Goal: Obtain resource: Download file/media

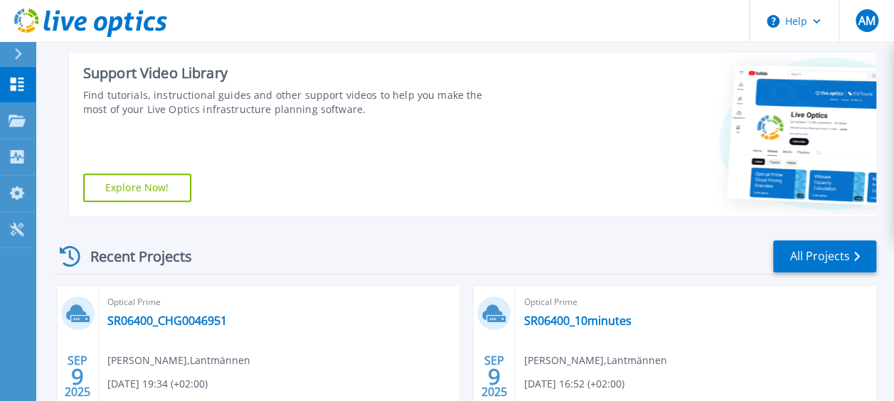
scroll to position [427, 0]
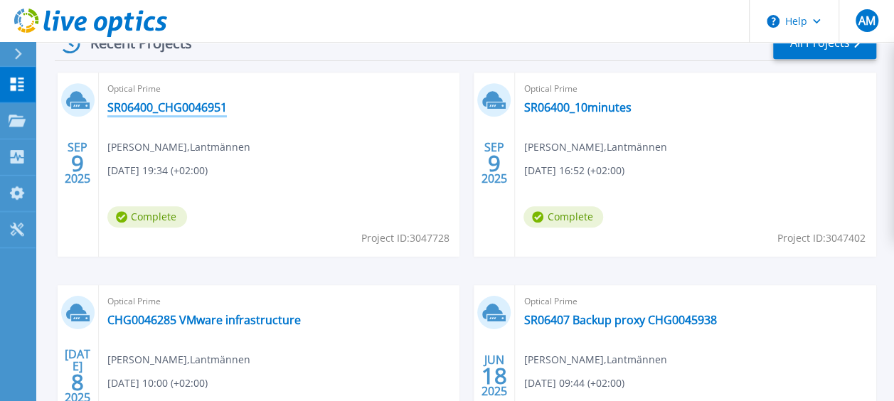
click at [191, 104] on link "SR06400_CHG0046951" at bounding box center [167, 107] width 120 height 14
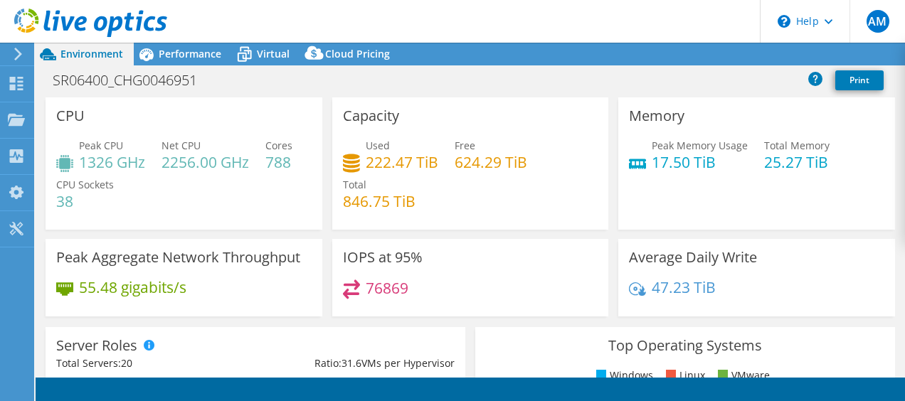
select select "USD"
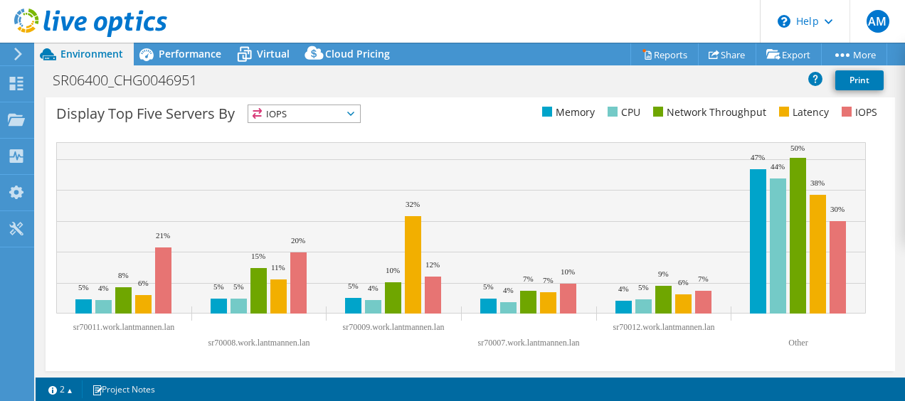
scroll to position [586, 0]
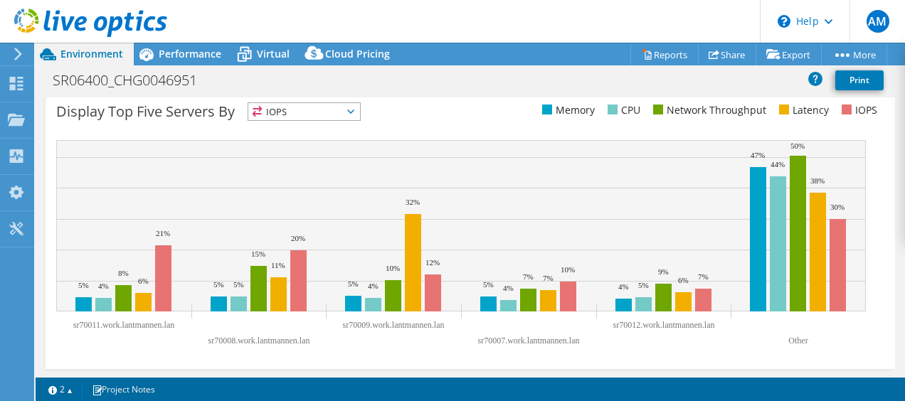
click at [350, 110] on icon at bounding box center [350, 112] width 7 height 4
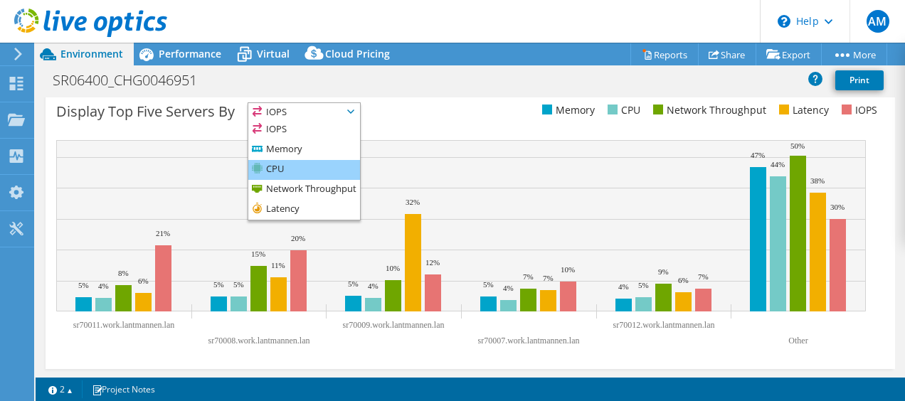
click at [304, 165] on li "CPU" at bounding box center [304, 170] width 112 height 20
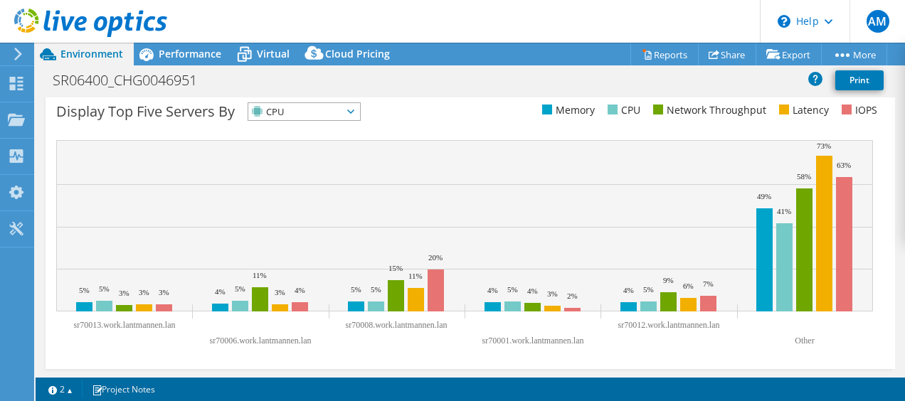
click at [337, 107] on span "CPU" at bounding box center [295, 111] width 94 height 17
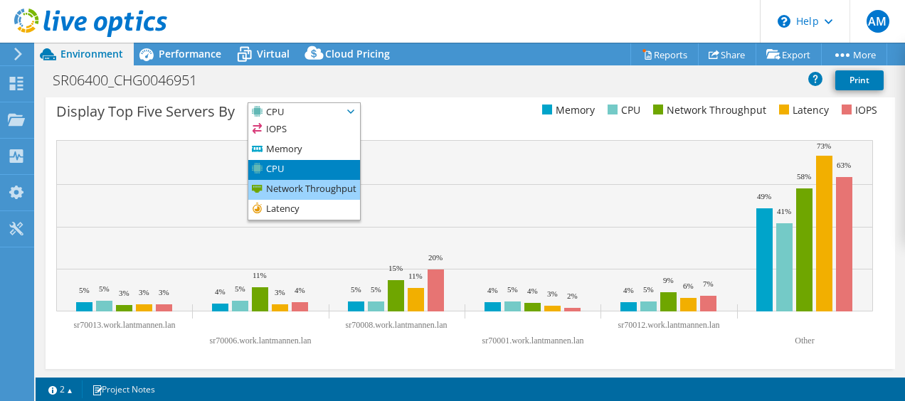
click at [307, 189] on li "Network Throughput" at bounding box center [304, 190] width 112 height 20
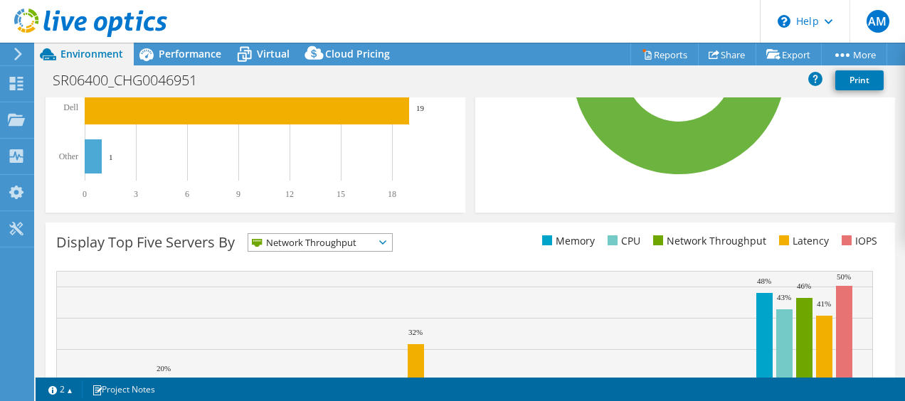
scroll to position [444, 0]
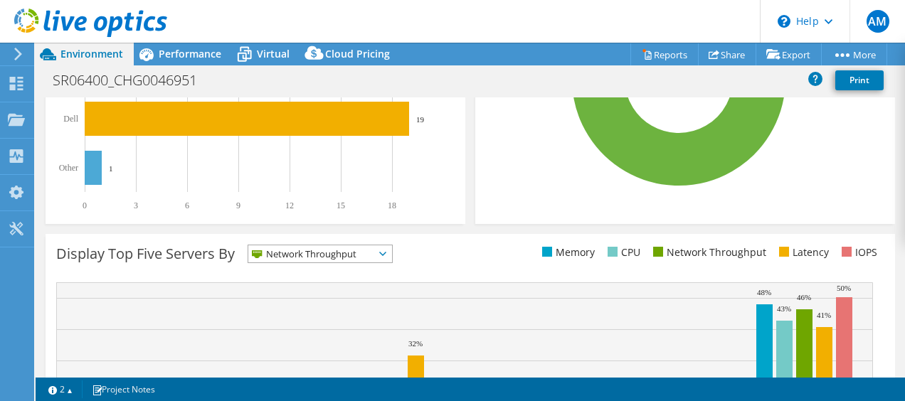
click at [344, 248] on span "Network Throughput" at bounding box center [311, 253] width 126 height 17
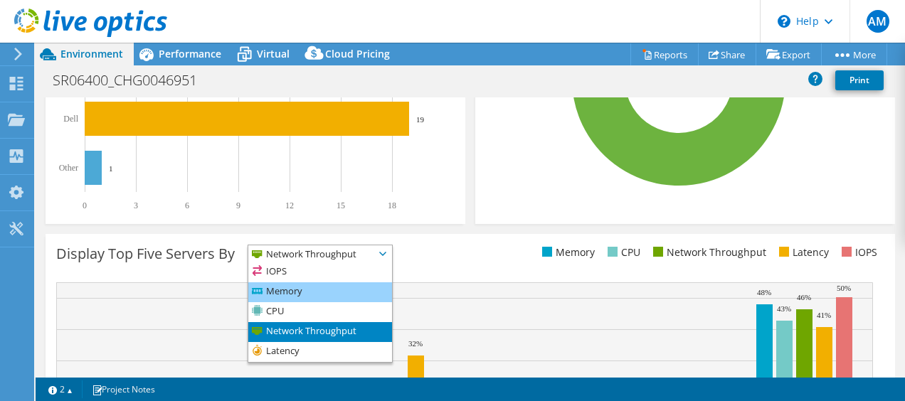
click at [287, 294] on li "Memory" at bounding box center [320, 292] width 144 height 20
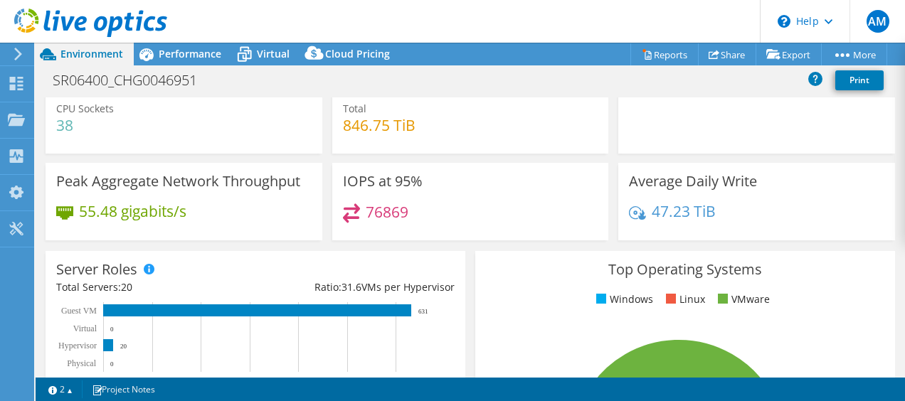
scroll to position [0, 0]
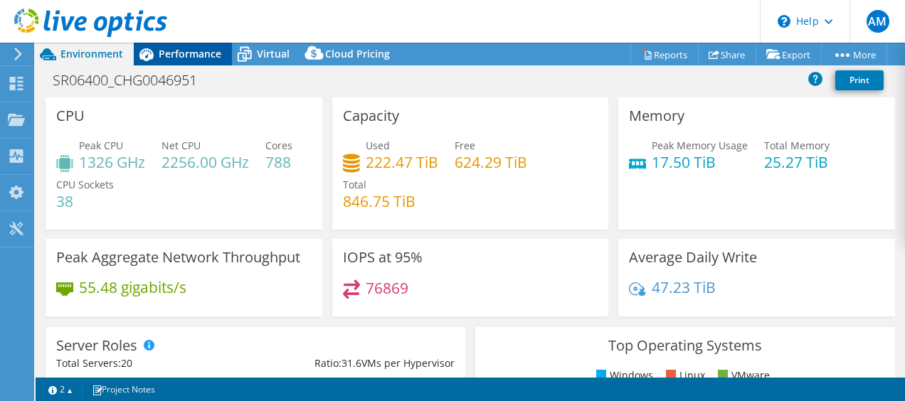
click at [218, 56] on span "Performance" at bounding box center [190, 54] width 63 height 14
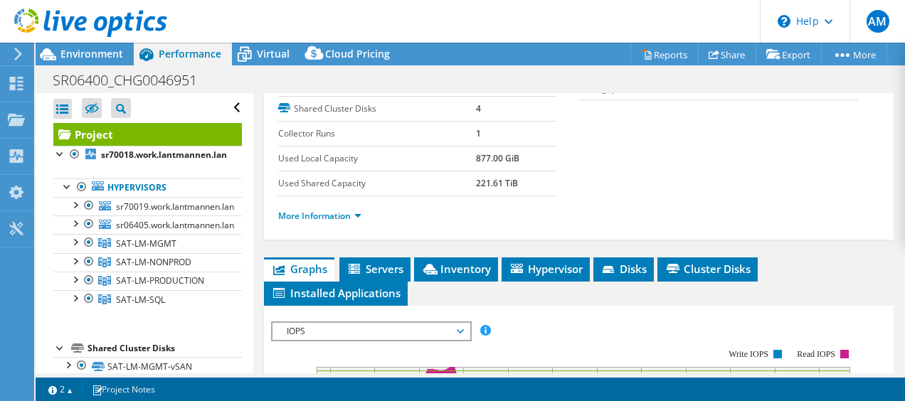
scroll to position [356, 0]
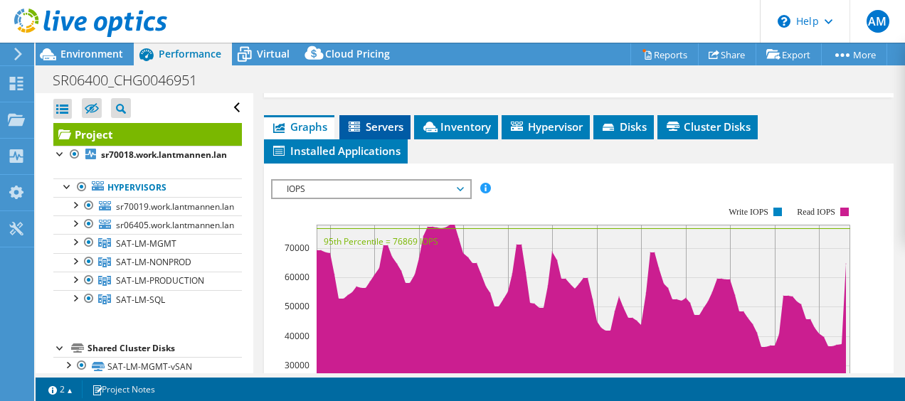
click at [374, 134] on span "Servers" at bounding box center [374, 127] width 57 height 14
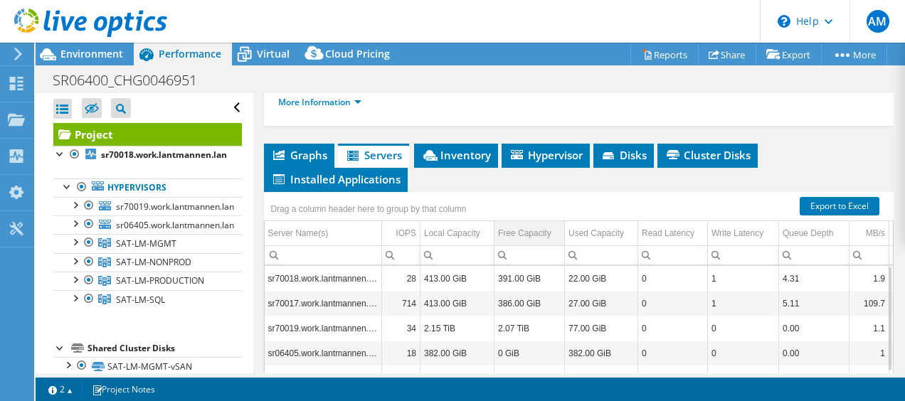
scroll to position [378, 0]
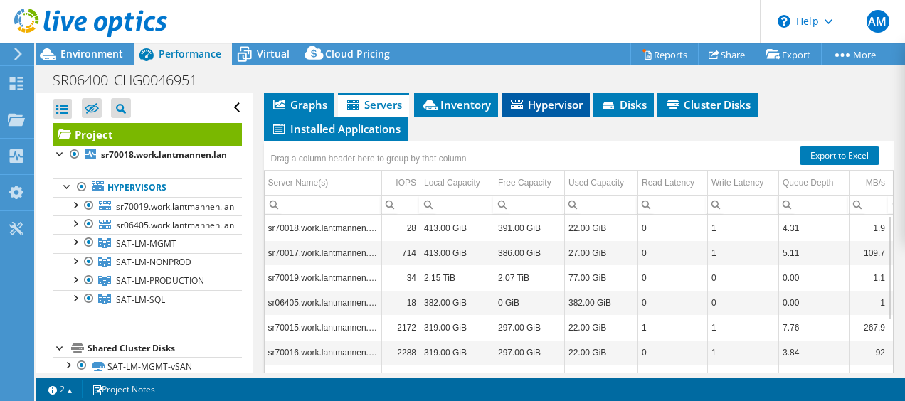
click at [585, 117] on li "Hypervisor" at bounding box center [545, 105] width 88 height 24
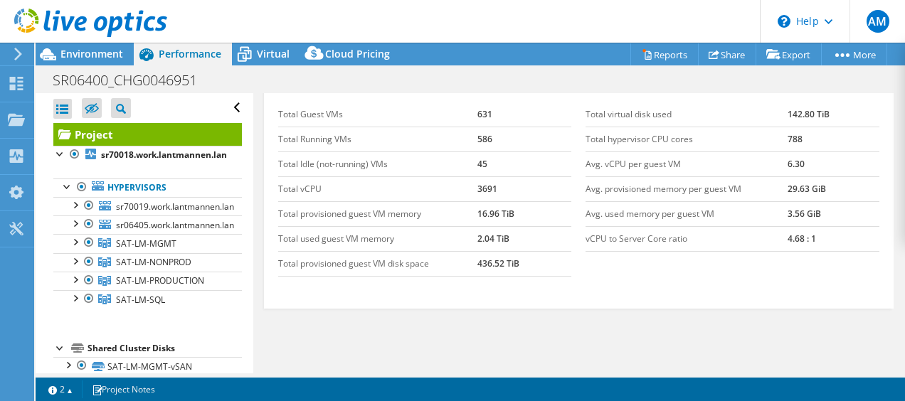
scroll to position [520, 0]
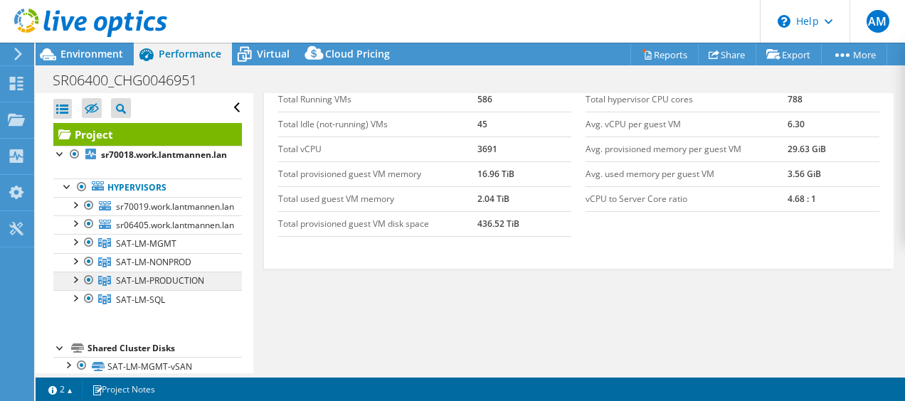
click at [154, 279] on span "SAT-LM-PRODUCTION" at bounding box center [160, 281] width 88 height 12
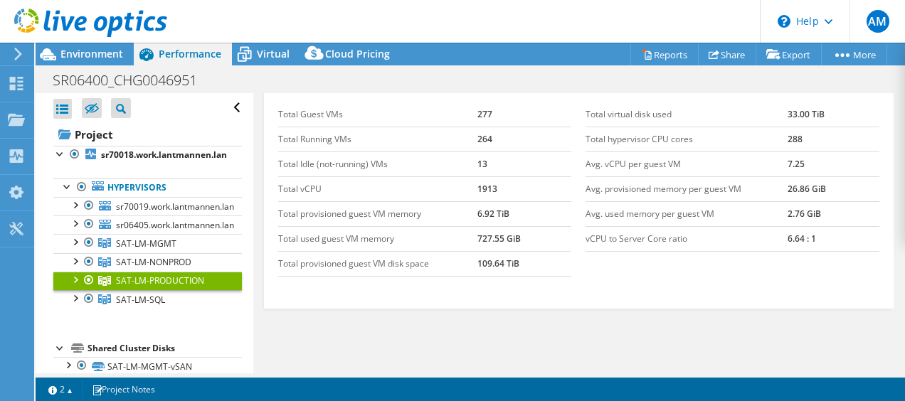
scroll to position [233, 0]
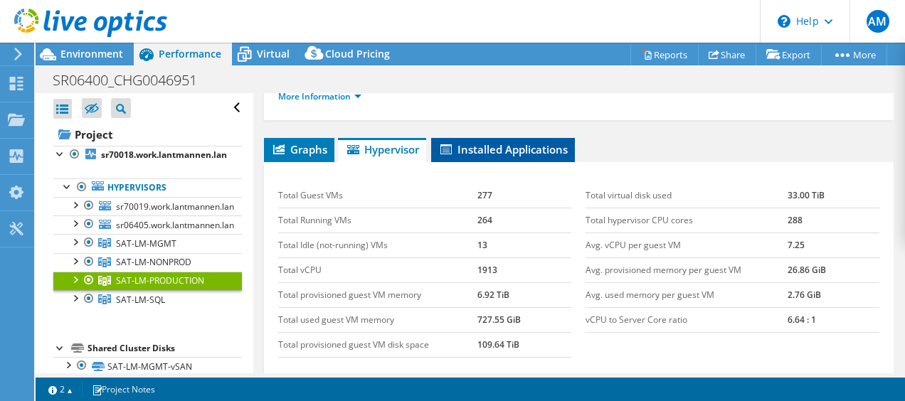
click at [509, 147] on span "Installed Applications" at bounding box center [502, 149] width 129 height 14
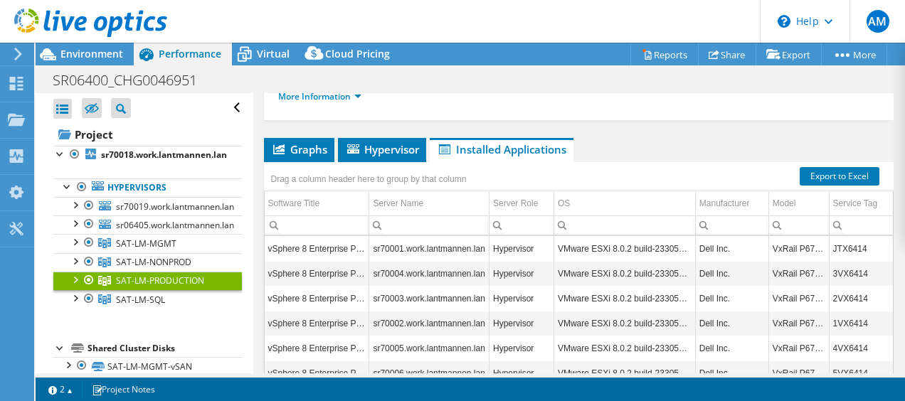
scroll to position [91, 0]
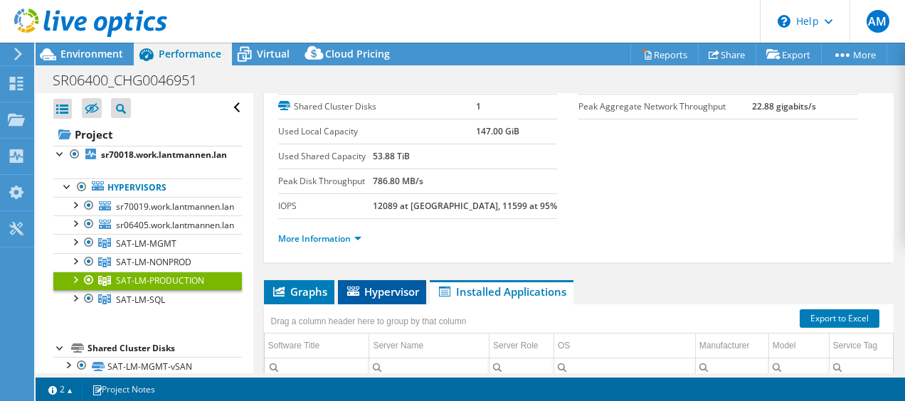
click at [363, 285] on span "Hypervisor" at bounding box center [382, 292] width 74 height 14
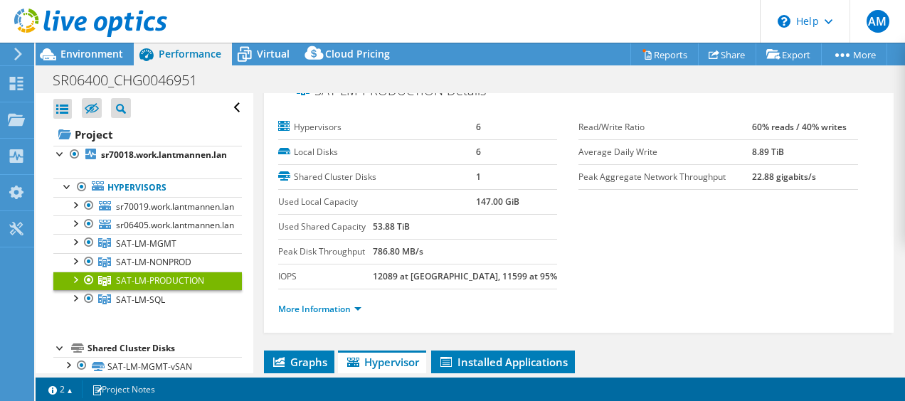
scroll to position [0, 0]
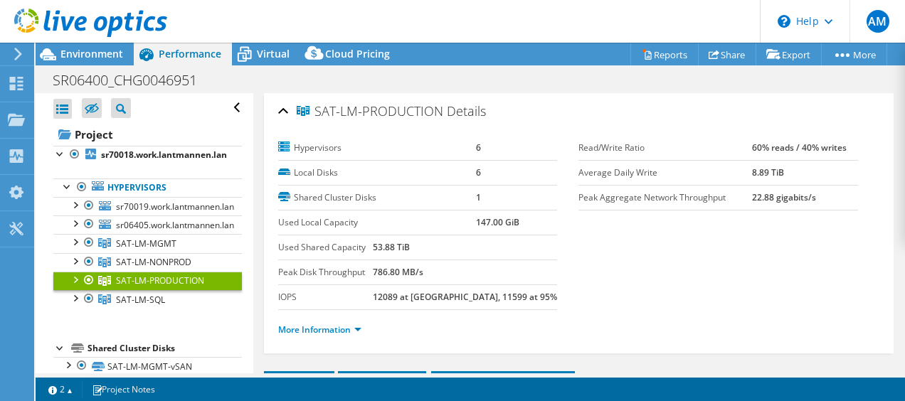
click at [206, 50] on span "Performance" at bounding box center [190, 54] width 63 height 14
click at [265, 54] on span "Virtual" at bounding box center [273, 54] width 33 height 14
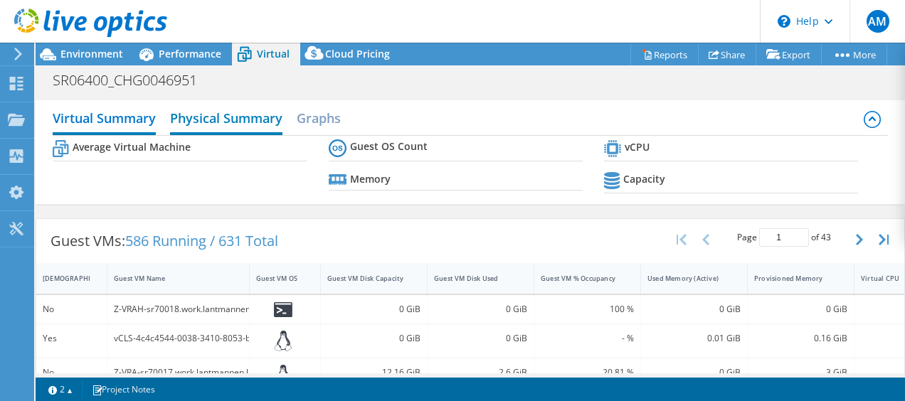
click at [236, 114] on h2 "Physical Summary" at bounding box center [226, 119] width 112 height 31
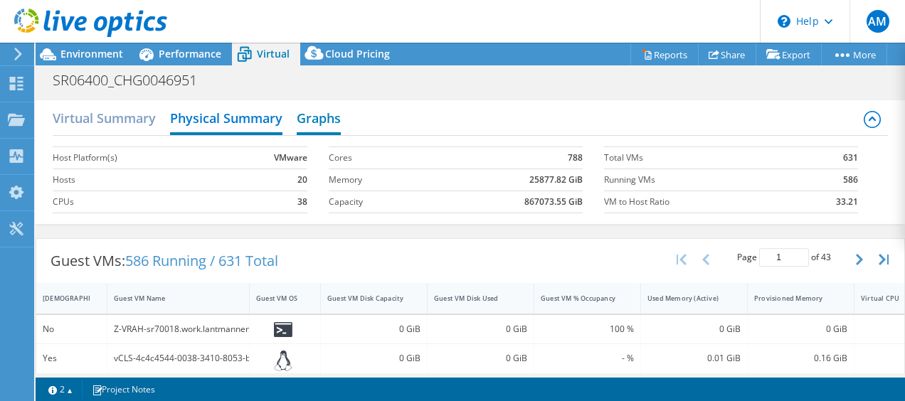
click at [322, 115] on h2 "Graphs" at bounding box center [319, 119] width 44 height 31
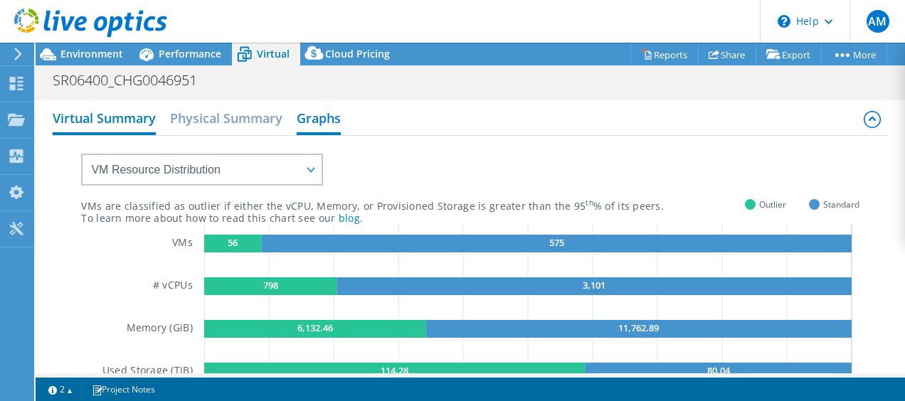
click at [85, 125] on h2 "Virtual Summary" at bounding box center [104, 119] width 103 height 31
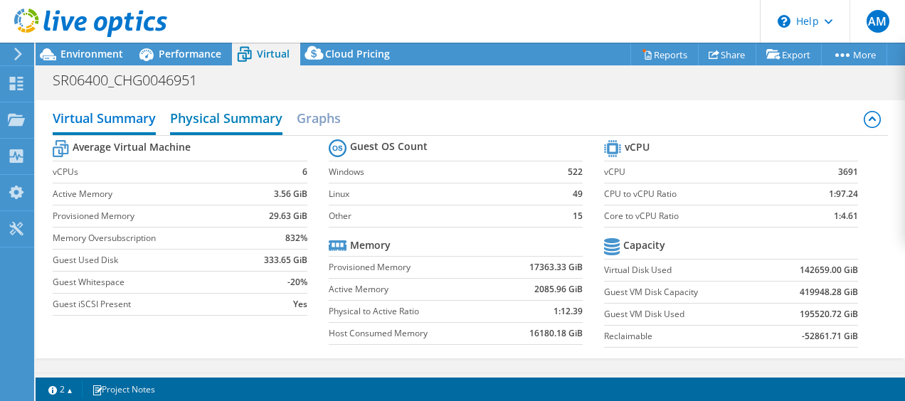
click at [246, 116] on h2 "Physical Summary" at bounding box center [226, 119] width 112 height 31
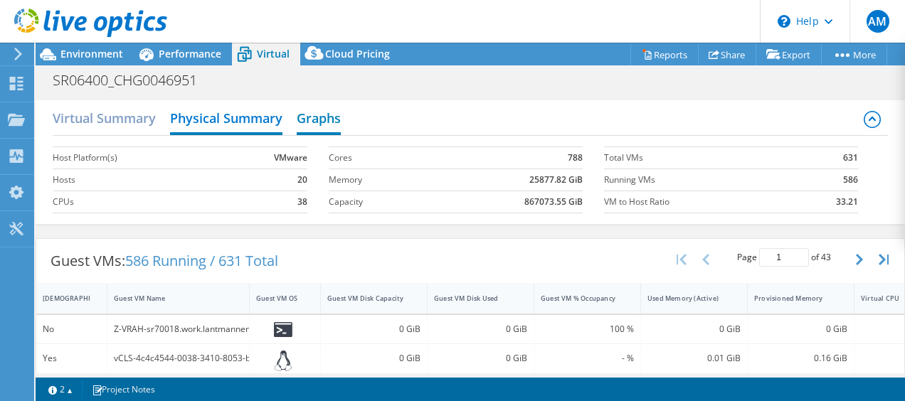
click at [317, 115] on h2 "Graphs" at bounding box center [319, 119] width 44 height 31
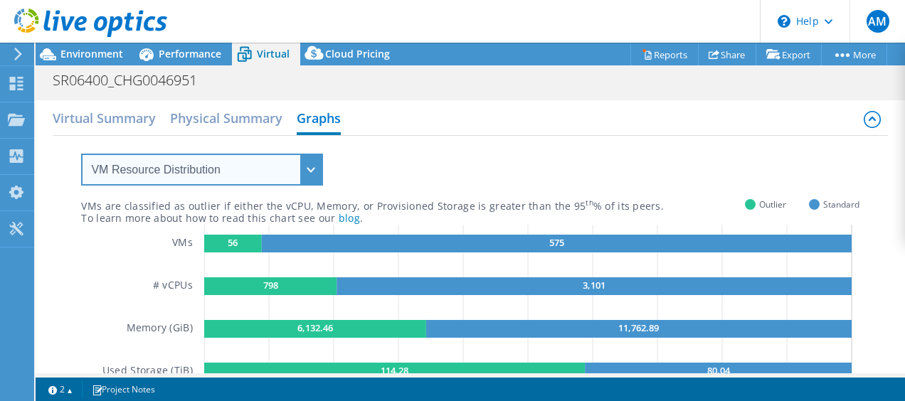
click at [277, 166] on select "VM Resource Distribution Provisioning Contrast Over Provisioning" at bounding box center [202, 170] width 242 height 32
select select "Over Provisioning"
click at [81, 154] on select "VM Resource Distribution Provisioning Contrast Over Provisioning" at bounding box center [202, 170] width 242 height 32
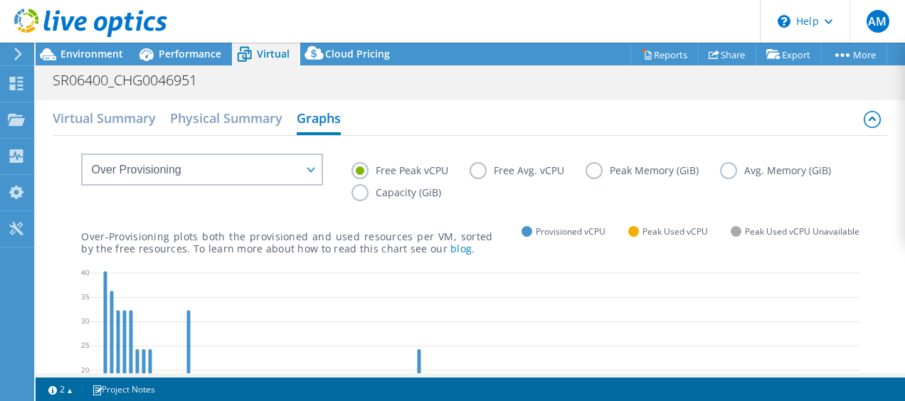
click at [590, 172] on label "Peak Memory (GiB)" at bounding box center [652, 170] width 134 height 17
click at [0, 0] on input "Peak Memory (GiB)" at bounding box center [0, 0] width 0 height 0
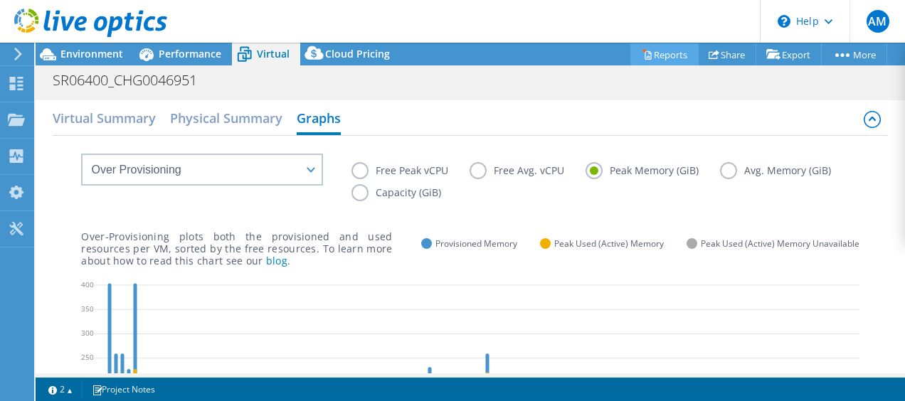
click at [646, 46] on link "Reports" at bounding box center [664, 54] width 68 height 22
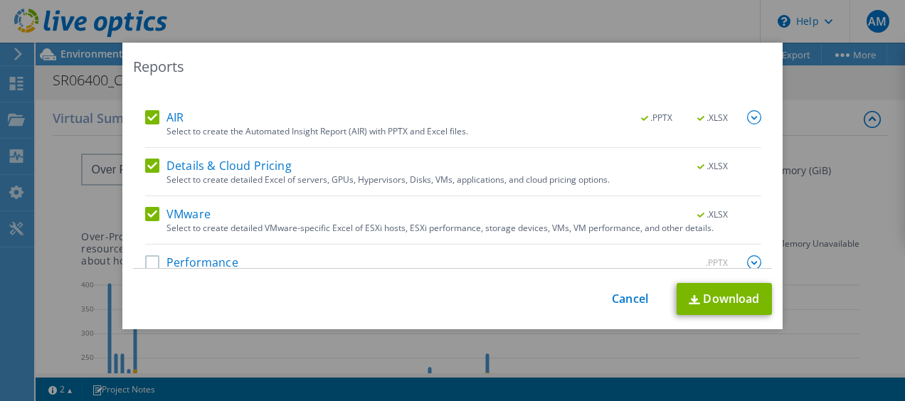
scroll to position [82, 0]
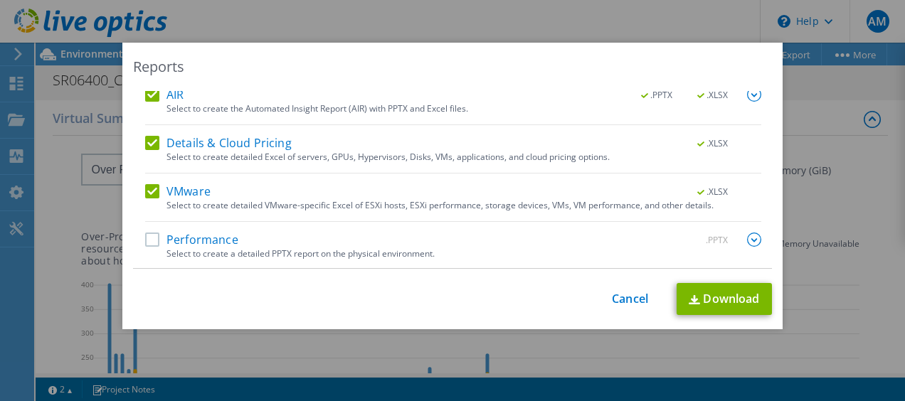
click at [147, 239] on label "Performance" at bounding box center [191, 240] width 93 height 14
click at [0, 0] on input "Performance" at bounding box center [0, 0] width 0 height 0
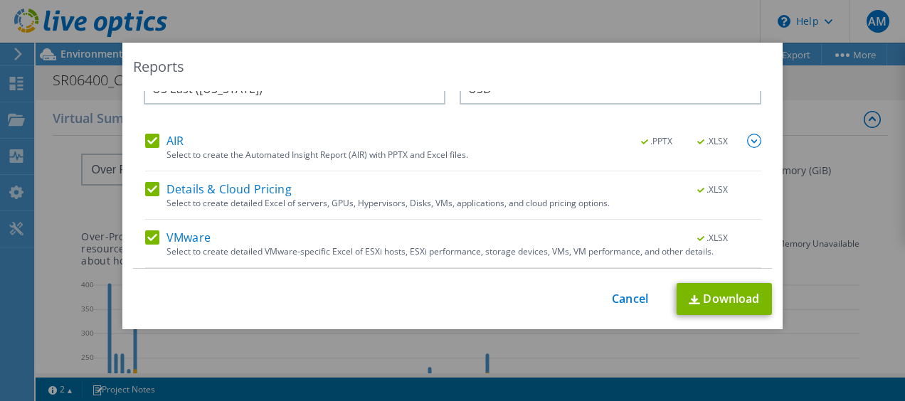
scroll to position [0, 0]
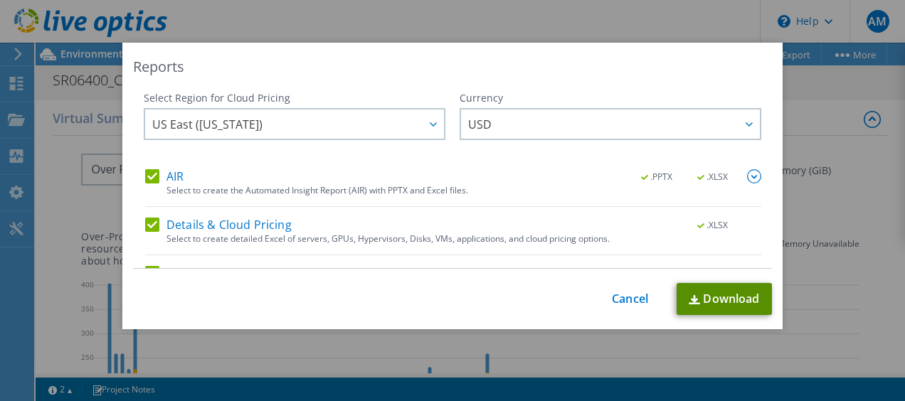
click at [702, 298] on link "Download" at bounding box center [723, 299] width 95 height 32
click at [626, 299] on link "Cancel" at bounding box center [630, 299] width 36 height 14
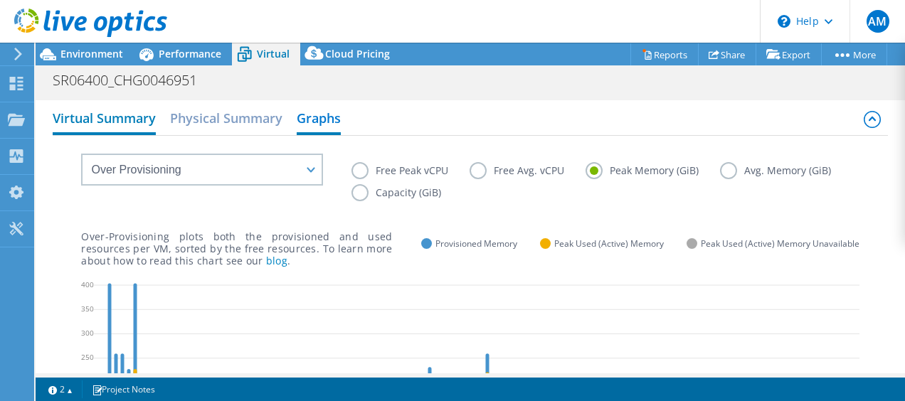
click at [99, 122] on h2 "Virtual Summary" at bounding box center [104, 119] width 103 height 31
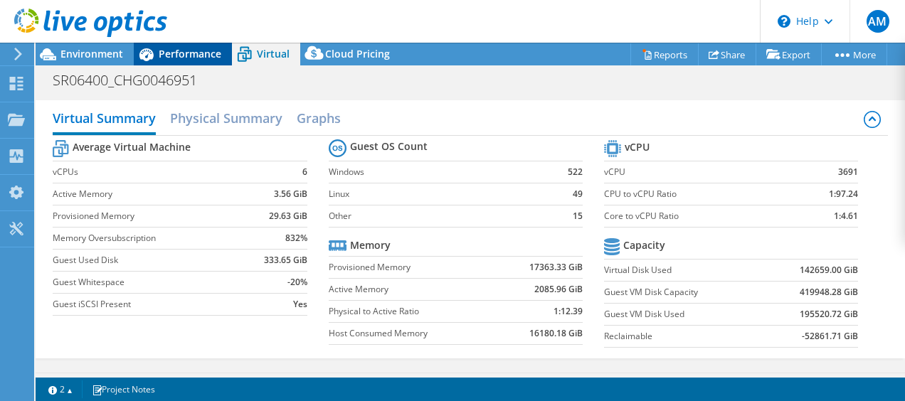
click at [172, 55] on span "Performance" at bounding box center [190, 54] width 63 height 14
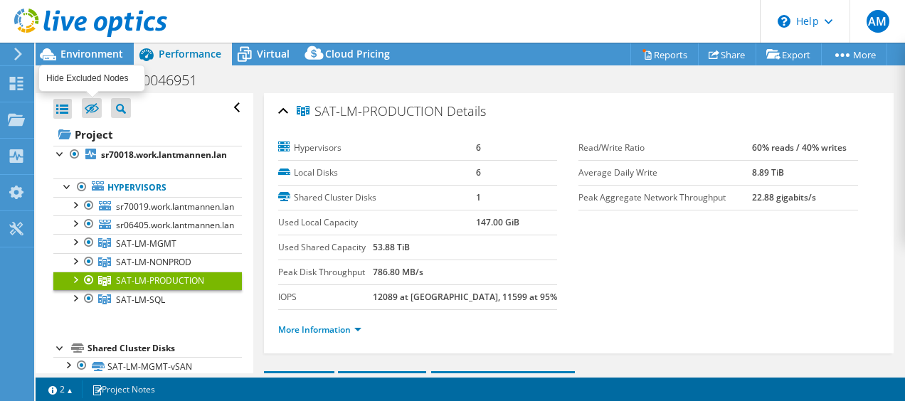
click at [92, 111] on icon at bounding box center [92, 108] width 14 height 11
click at [0, 0] on input "checkbox" at bounding box center [0, 0] width 0 height 0
click at [94, 111] on icon at bounding box center [92, 108] width 14 height 11
click at [0, 0] on input "checkbox" at bounding box center [0, 0] width 0 height 0
click at [115, 112] on div "Project Tree Filter" at bounding box center [121, 108] width 20 height 20
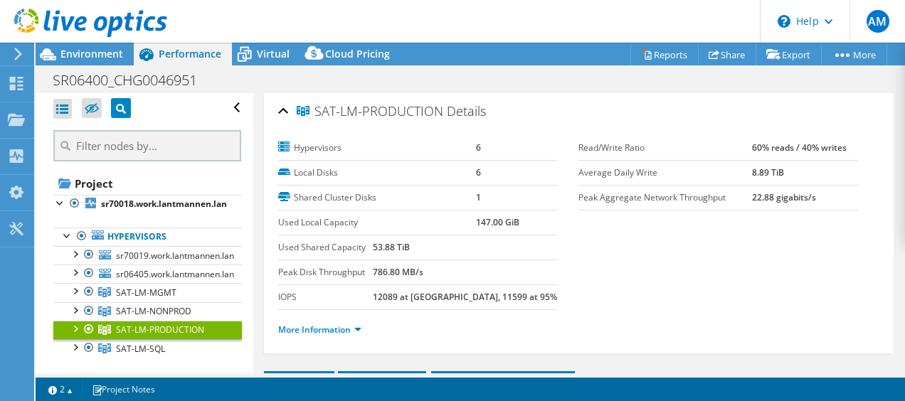
click at [115, 112] on div "Project Tree Filter" at bounding box center [121, 108] width 20 height 20
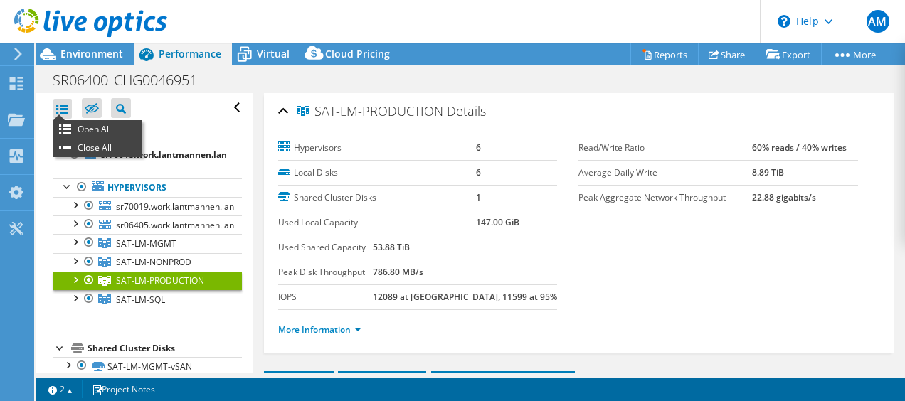
click at [68, 107] on div at bounding box center [62, 109] width 18 height 20
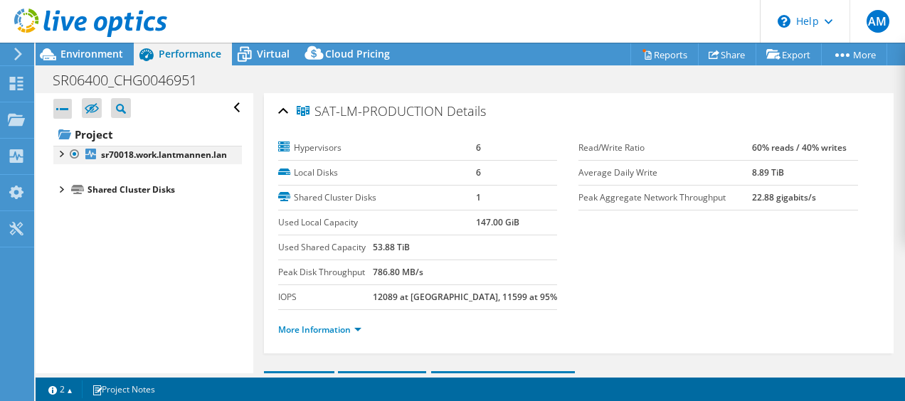
click at [60, 147] on div at bounding box center [60, 153] width 14 height 14
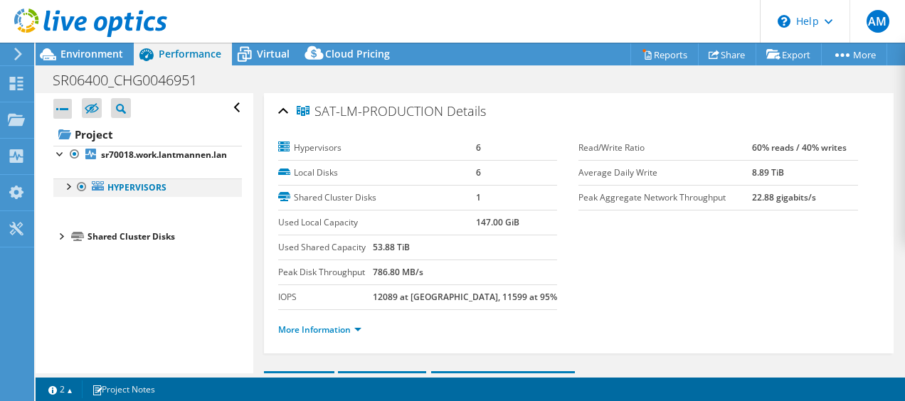
click at [61, 189] on div at bounding box center [67, 186] width 14 height 14
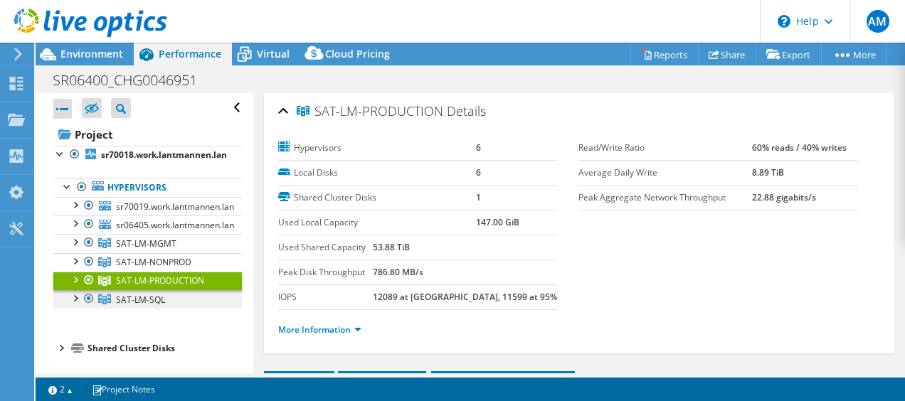
click at [157, 296] on span "SAT-LM-SQL" at bounding box center [140, 300] width 49 height 12
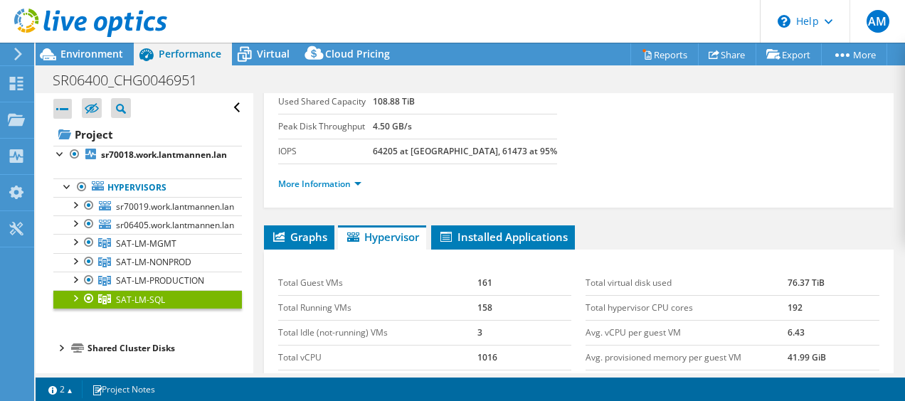
scroll to position [71, 0]
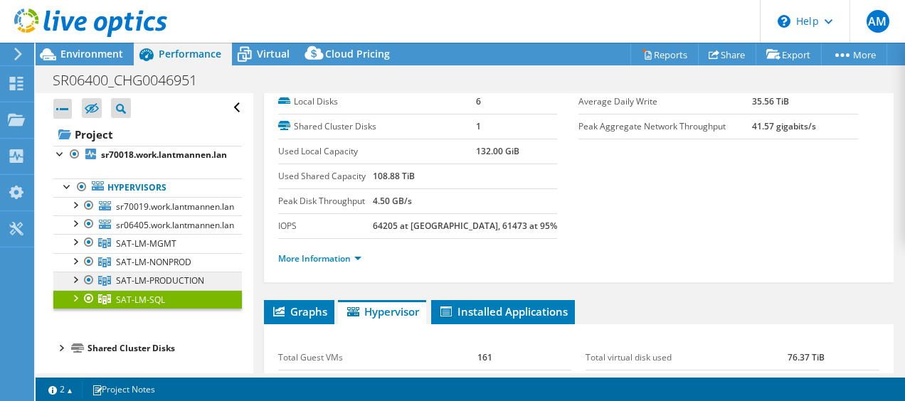
click at [173, 278] on span "SAT-LM-PRODUCTION" at bounding box center [160, 281] width 88 height 12
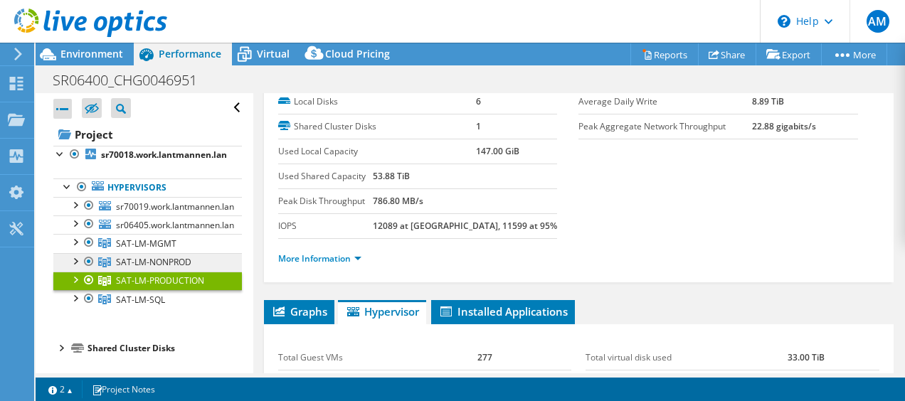
click at [162, 260] on span "SAT-LM-NONPROD" at bounding box center [153, 262] width 75 height 12
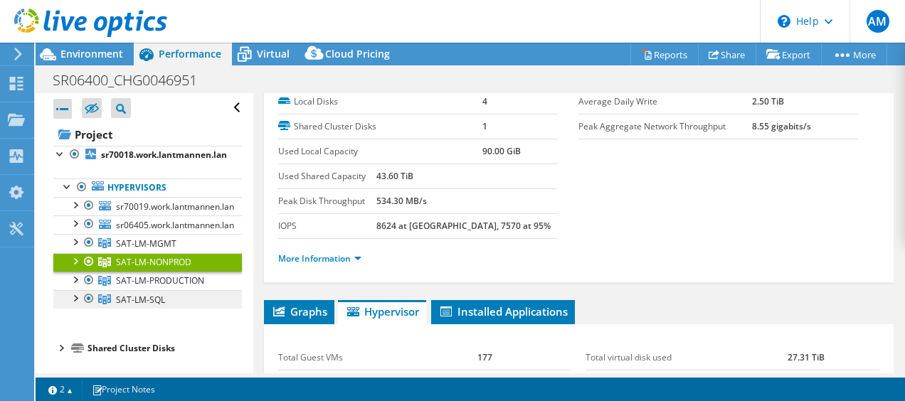
click at [159, 290] on link "SAT-LM-SQL" at bounding box center [147, 299] width 189 height 18
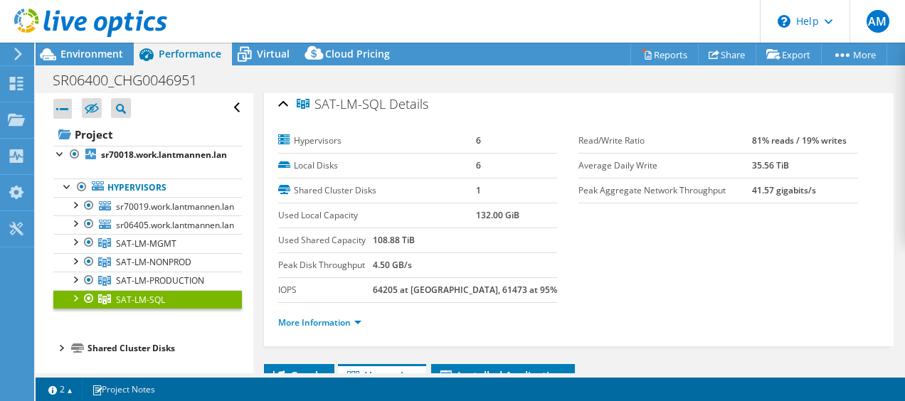
scroll to position [0, 0]
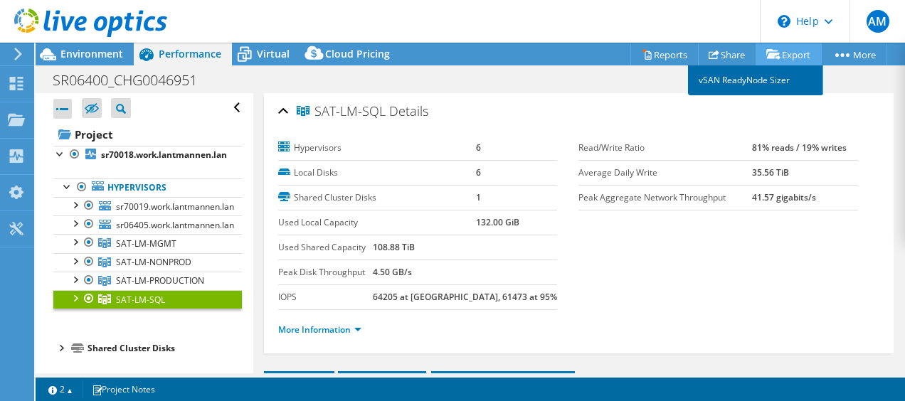
click at [761, 87] on link "vSAN ReadyNode Sizer" at bounding box center [755, 80] width 135 height 30
